Goal: Information Seeking & Learning: Learn about a topic

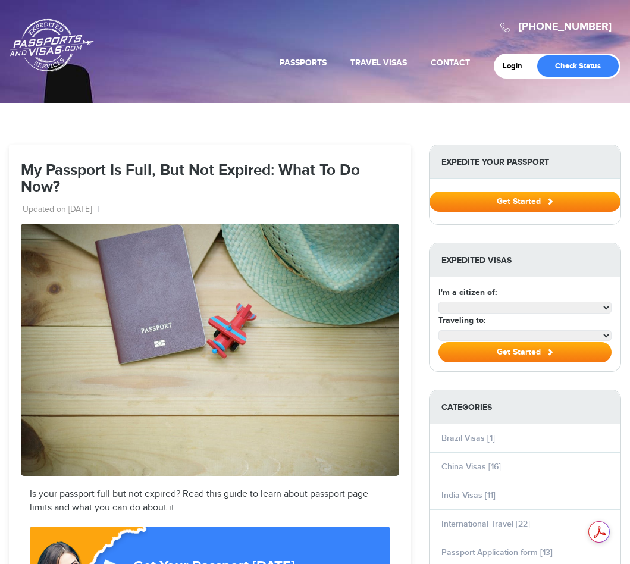
scroll to position [2316, 0]
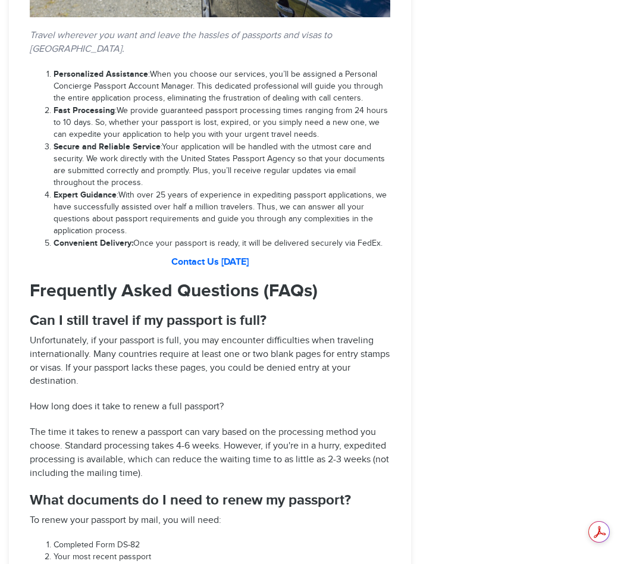
select select "**********"
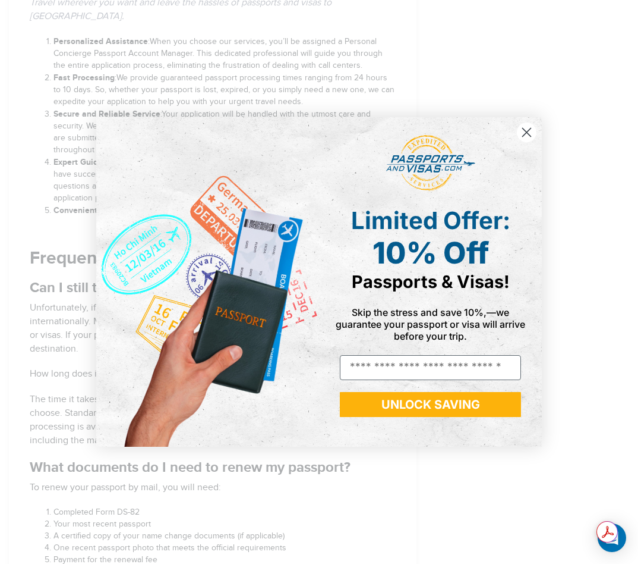
click at [531, 137] on icon "Close dialog" at bounding box center [527, 132] width 8 height 8
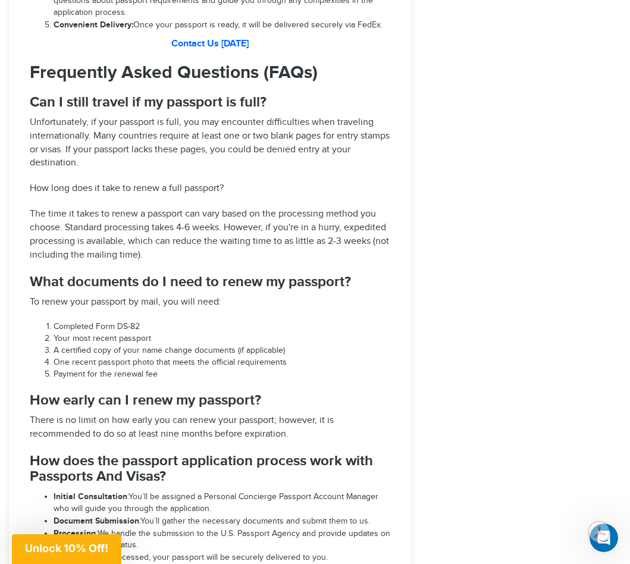
scroll to position [2567, 0]
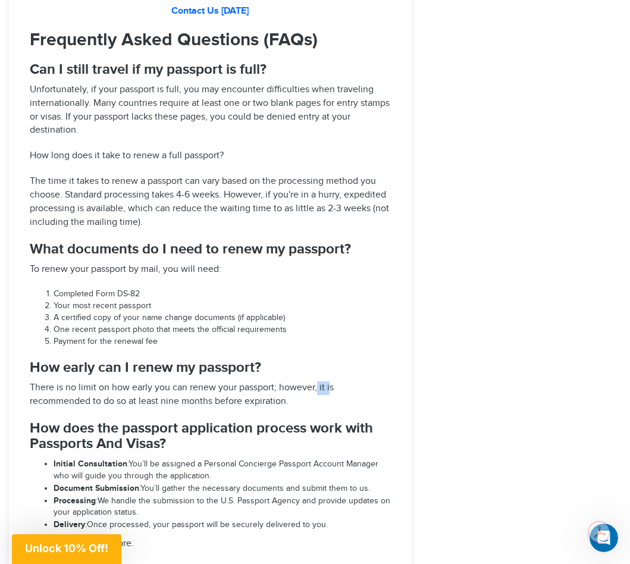
drag, startPoint x: 317, startPoint y: 358, endPoint x: 329, endPoint y: 362, distance: 12.4
click at [329, 382] on span "There is no limit on how early you can renew your passport; however, it is reco…" at bounding box center [182, 394] width 304 height 25
drag, startPoint x: 329, startPoint y: 362, endPoint x: 330, endPoint y: 369, distance: 6.6
click at [329, 382] on span "There is no limit on how early you can renew your passport; however, it is reco…" at bounding box center [182, 394] width 304 height 25
click at [329, 381] on p "There is no limit on how early you can renew your passport; however, it is reco…" at bounding box center [210, 394] width 360 height 27
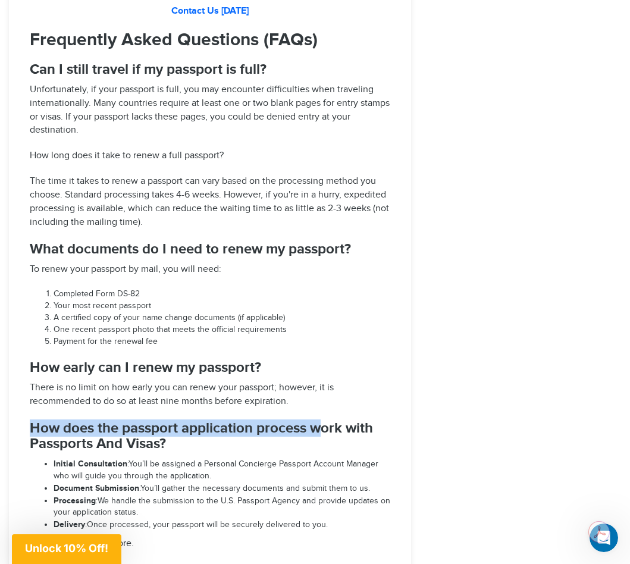
drag, startPoint x: 329, startPoint y: 381, endPoint x: 318, endPoint y: 394, distance: 16.8
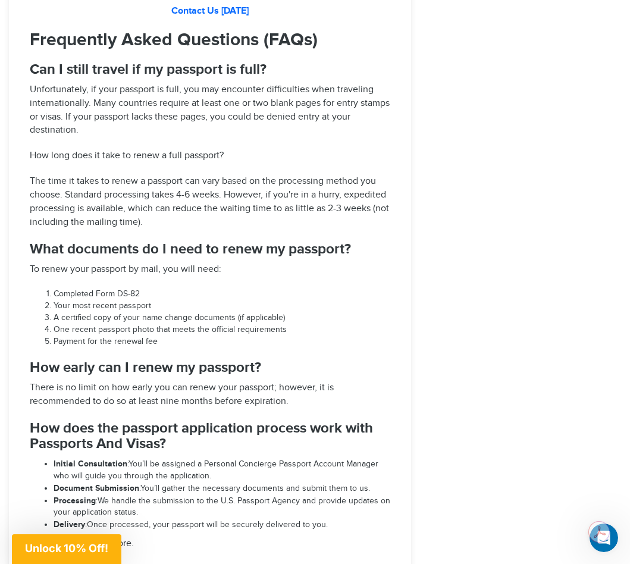
click at [207, 382] on span "There is no limit on how early you can renew your passport; however, it is reco…" at bounding box center [182, 394] width 304 height 25
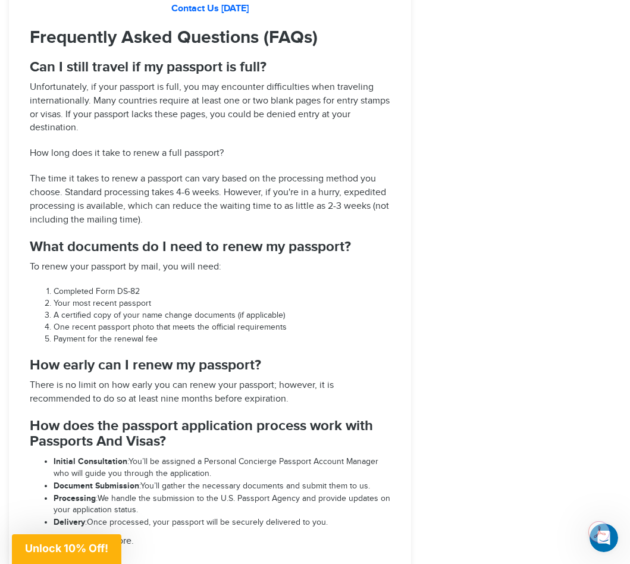
scroll to position [2626, 0]
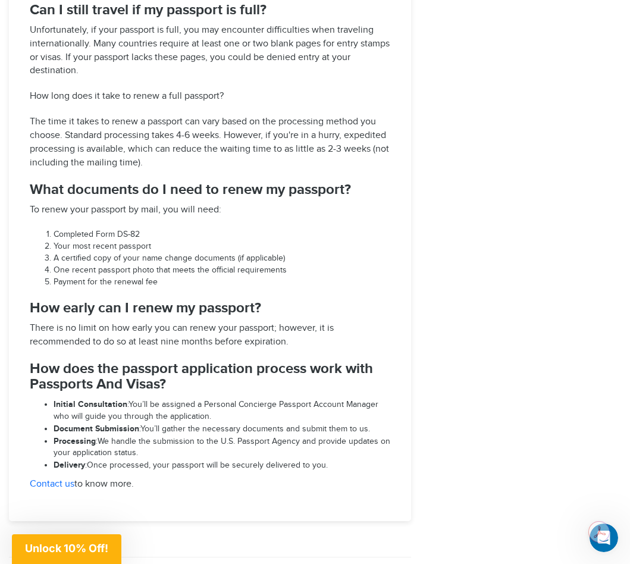
drag, startPoint x: 32, startPoint y: 298, endPoint x: 41, endPoint y: 298, distance: 9.5
click at [34, 322] on span "There is no limit on how early you can renew your passport; however, it is reco…" at bounding box center [182, 334] width 304 height 25
drag, startPoint x: 73, startPoint y: 298, endPoint x: 80, endPoint y: 298, distance: 7.1
click at [76, 322] on span "There is no limit on how early you can renew your passport; however, it is reco…" at bounding box center [182, 334] width 304 height 25
drag, startPoint x: 106, startPoint y: 300, endPoint x: 166, endPoint y: 304, distance: 60.2
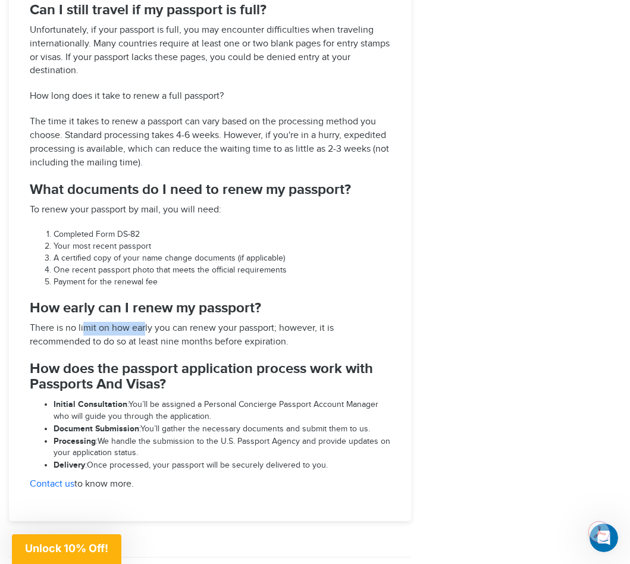
click at [155, 322] on span "There is no limit on how early you can renew your passport; however, it is reco…" at bounding box center [182, 334] width 304 height 25
click at [221, 322] on span "There is no limit on how early you can renew your passport; however, it is reco…" at bounding box center [182, 334] width 304 height 25
click at [245, 322] on span "There is no limit on how early you can renew your passport; however, it is reco…" at bounding box center [182, 334] width 304 height 25
click at [294, 322] on p "There is no limit on how early you can renew your passport; however, it is reco…" at bounding box center [210, 335] width 360 height 27
click at [289, 322] on span "There is no limit on how early you can renew your passport; however, it is reco…" at bounding box center [182, 334] width 304 height 25
